Goal: Information Seeking & Learning: Understand process/instructions

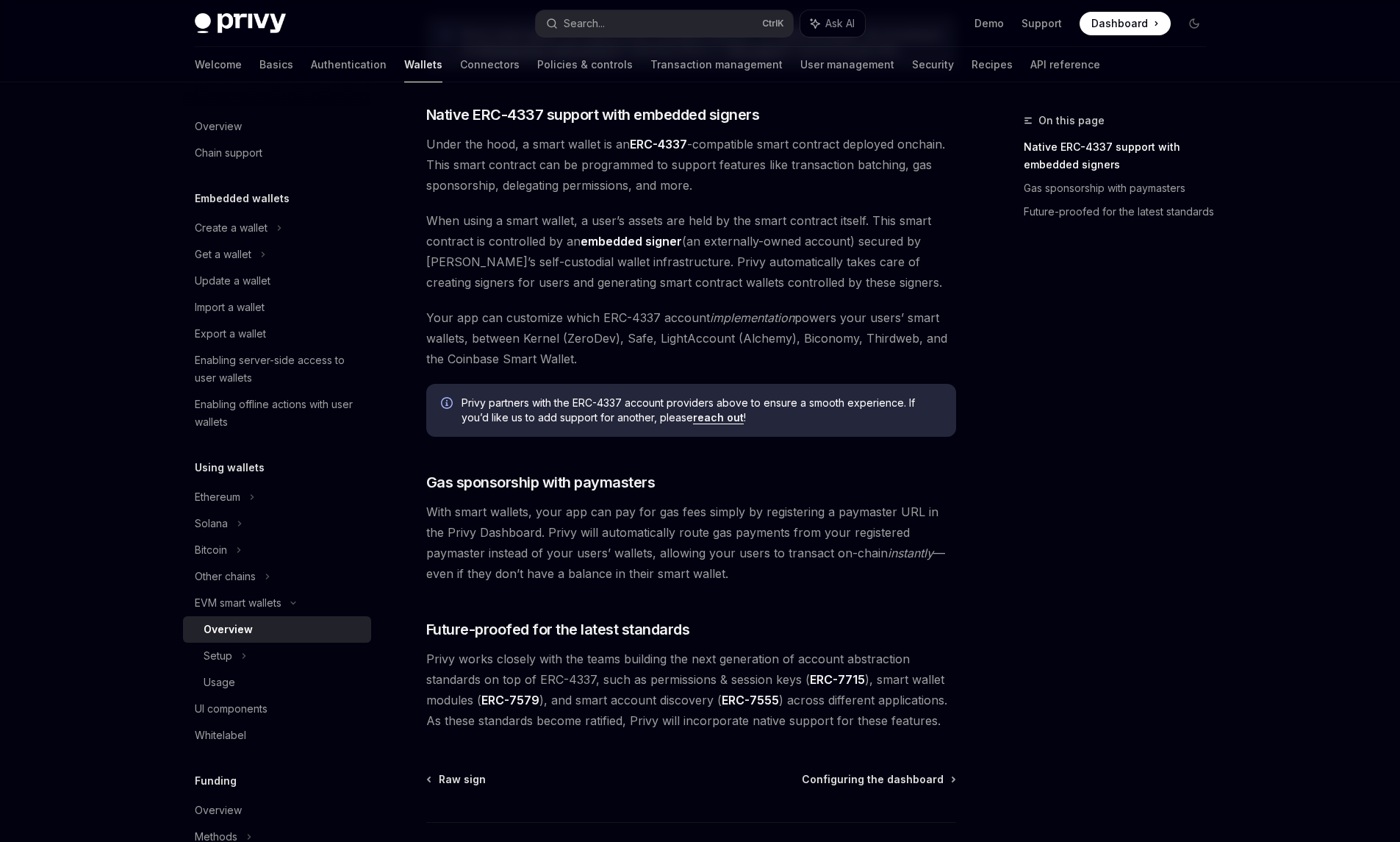
scroll to position [918, 0]
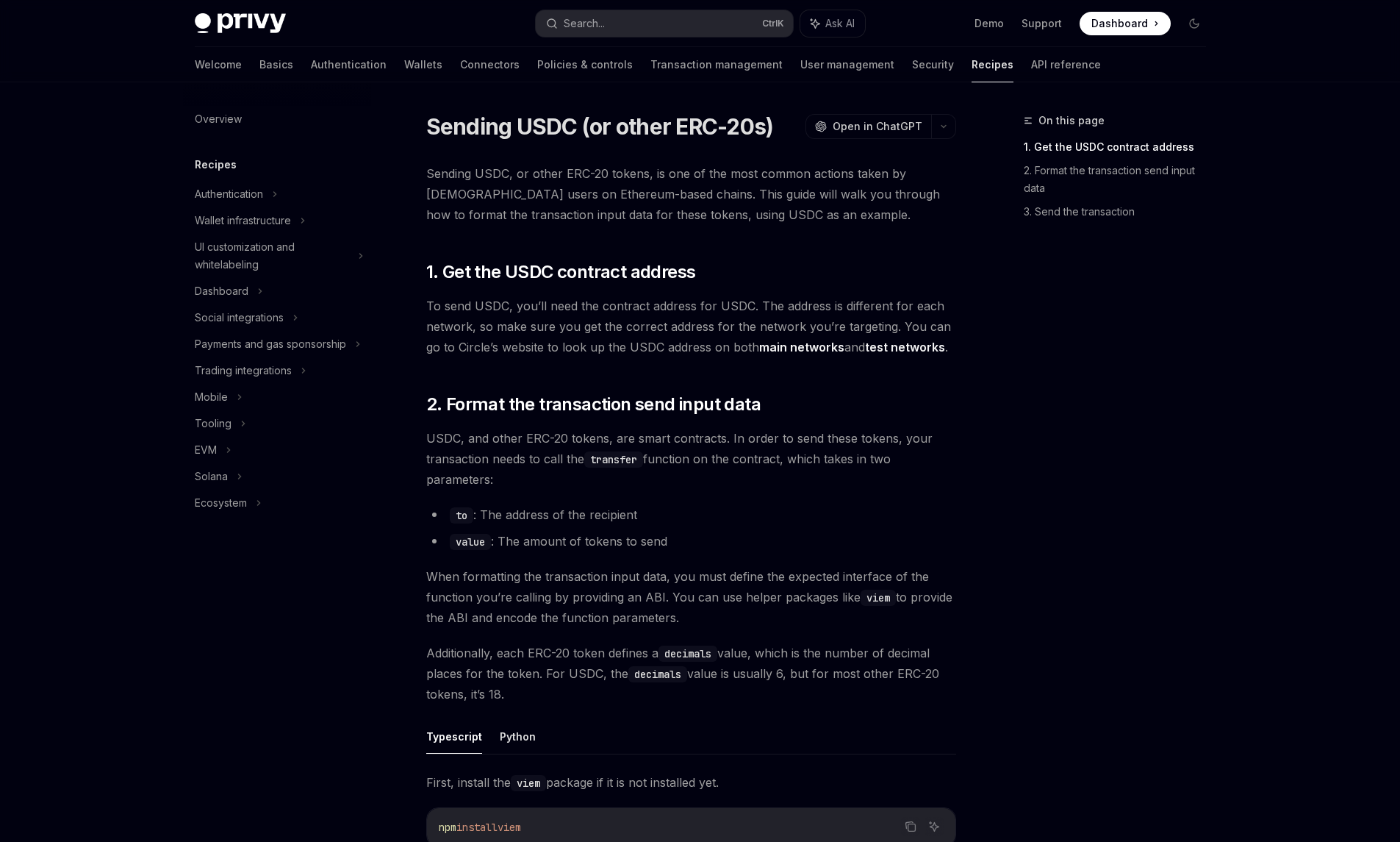
click at [780, 346] on link "main networks" at bounding box center [802, 347] width 85 height 16
type textarea "*"
